Goal: Task Accomplishment & Management: Manage account settings

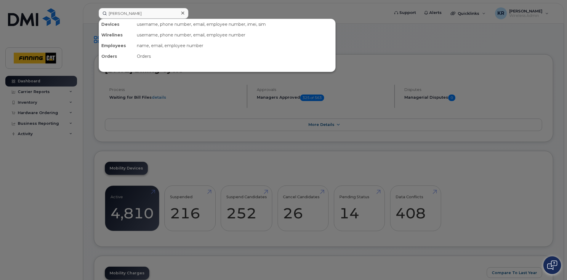
type input "brodie evans"
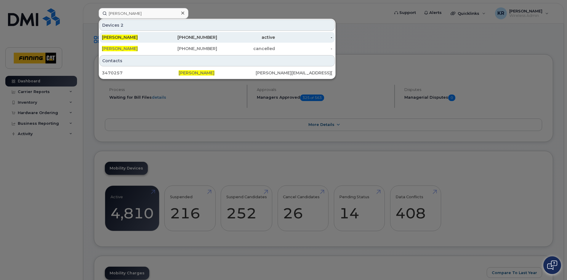
click at [200, 39] on div "780-881-6949" at bounding box center [189, 37] width 58 height 6
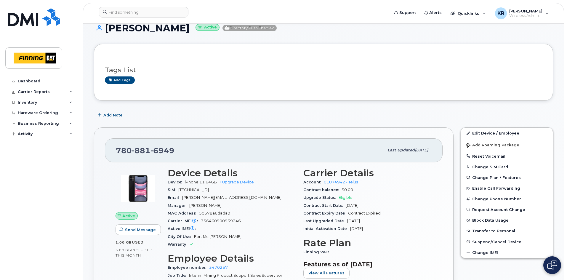
scroll to position [59, 0]
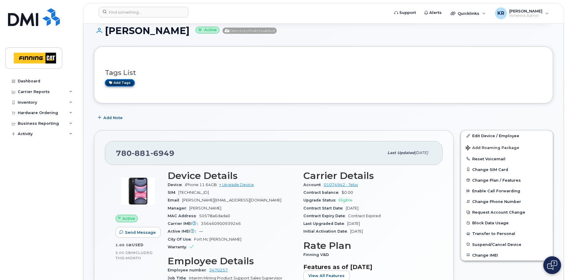
click at [120, 80] on link "Add tags" at bounding box center [120, 82] width 30 height 7
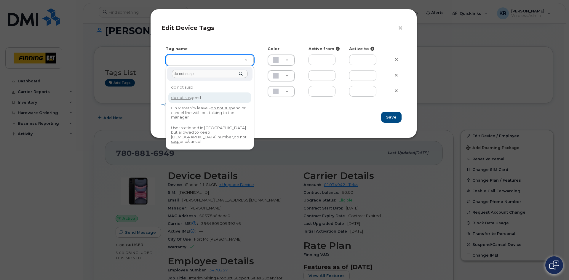
type input "do not susp"
type input "do not suspend"
type input "F8C6C8"
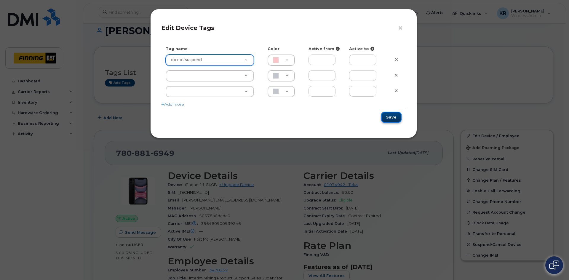
click at [391, 118] on button "Save" at bounding box center [391, 117] width 20 height 11
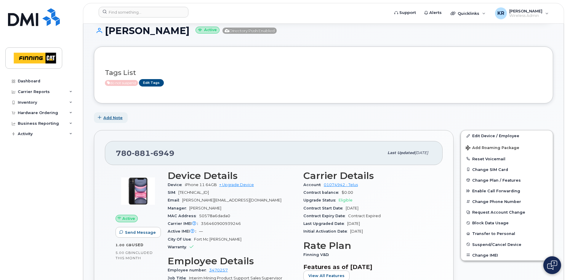
click at [112, 118] on span "Add Note" at bounding box center [112, 118] width 19 height 6
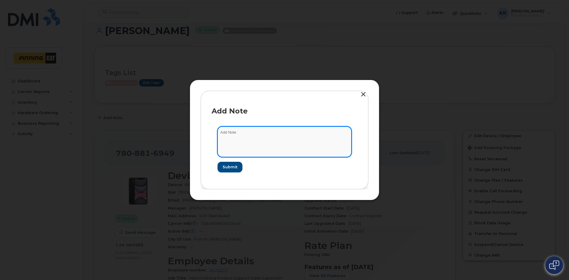
click at [231, 134] on textarea at bounding box center [285, 142] width 134 height 30
click at [220, 131] on textarea "informed manager that line will be suspended if leave extends past 90 days" at bounding box center [285, 142] width 134 height 30
type textarea "[DATE]: informed manager that line will be suspended if leave extends past 90 d…"
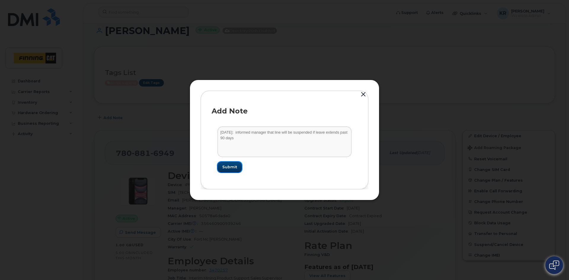
click at [228, 164] on span "Submit" at bounding box center [229, 167] width 15 height 6
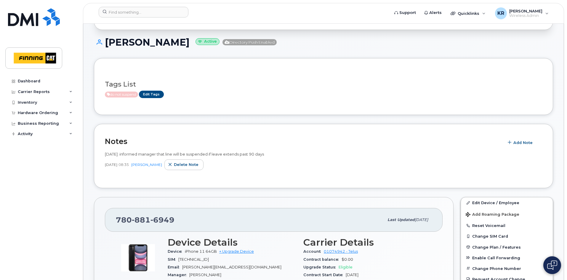
scroll to position [0, 0]
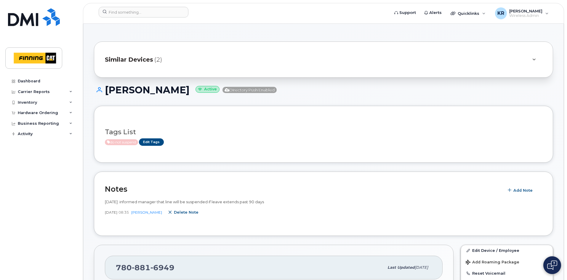
drag, startPoint x: 183, startPoint y: 214, endPoint x: 313, endPoint y: 27, distance: 227.6
click at [183, 214] on span "Delete note" at bounding box center [186, 213] width 25 height 6
